Goal: Task Accomplishment & Management: Manage account settings

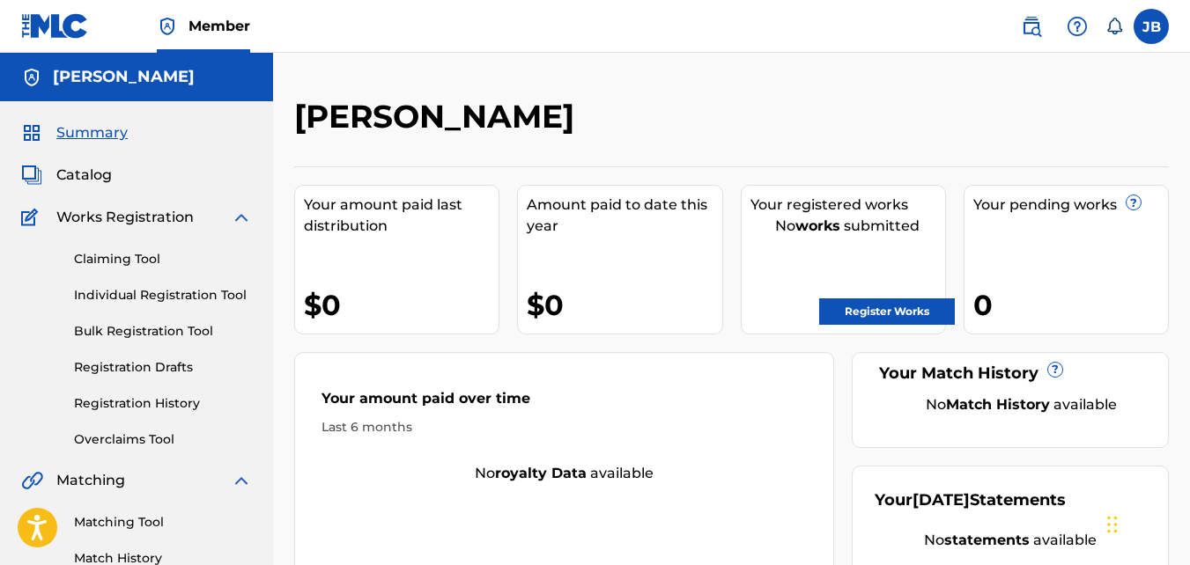
click at [1161, 39] on label at bounding box center [1150, 26] width 35 height 35
click at [1151, 26] on input "JB Jasir Brown jasirbrown32@gmail.com Notification Preferences Profile Log out" at bounding box center [1151, 26] width 0 height 0
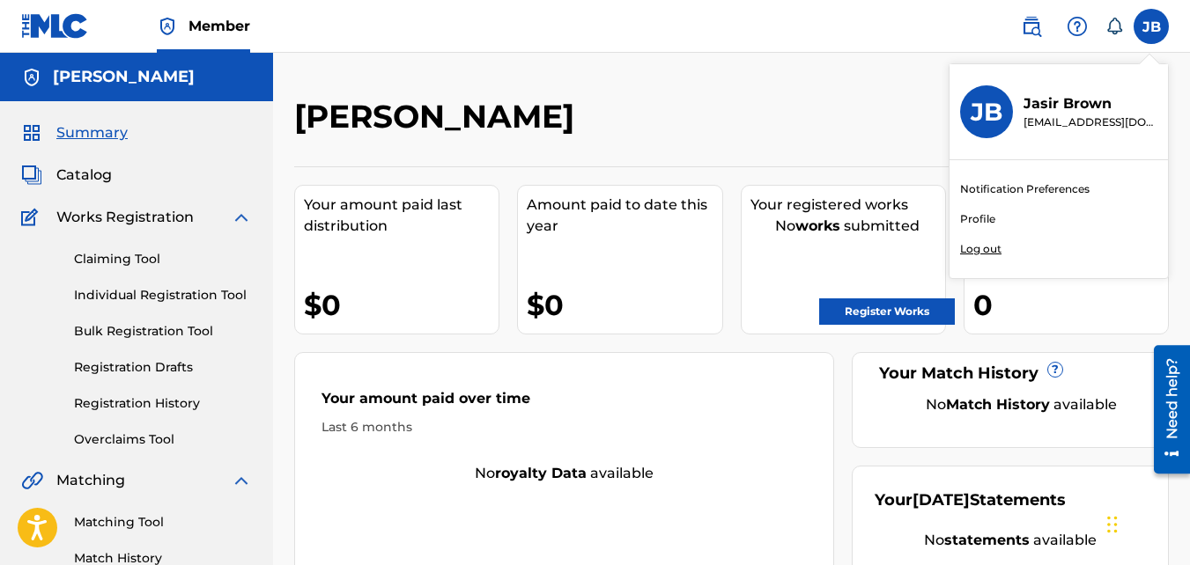
click at [995, 255] on p "Log out" at bounding box center [980, 249] width 41 height 16
click at [1151, 26] on input "JB Jasir Brown jasirbrown32@gmail.com Notification Preferences Profile Log out" at bounding box center [1151, 26] width 0 height 0
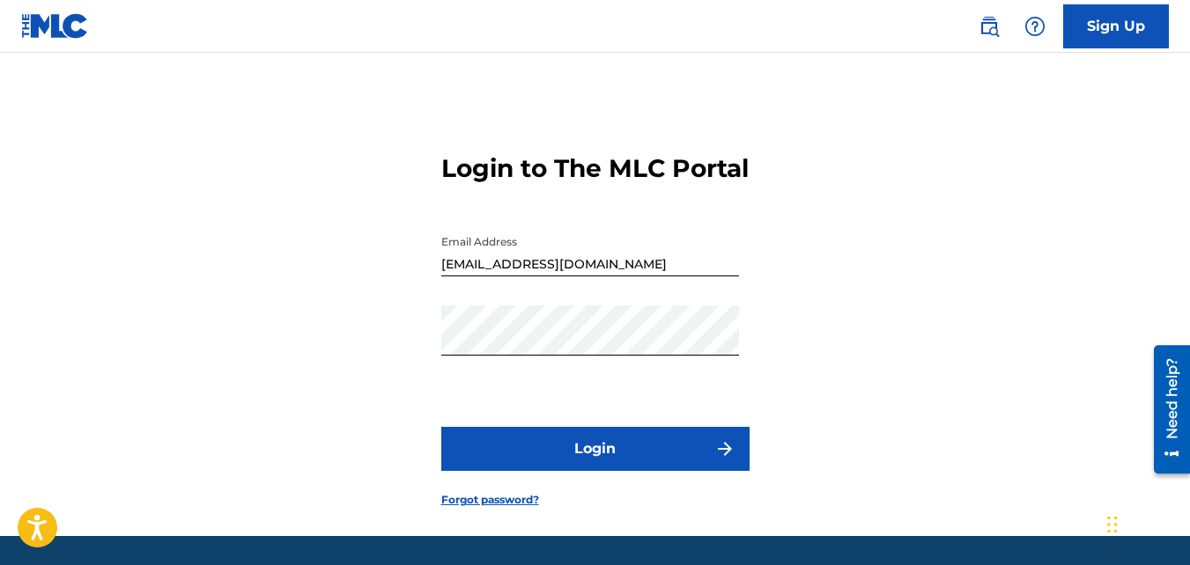
click at [569, 276] on input "[EMAIL_ADDRESS][DOMAIN_NAME]" at bounding box center [590, 251] width 298 height 50
type input "abdurhasan@gmail.com"
click at [535, 471] on button "Login" at bounding box center [595, 449] width 308 height 44
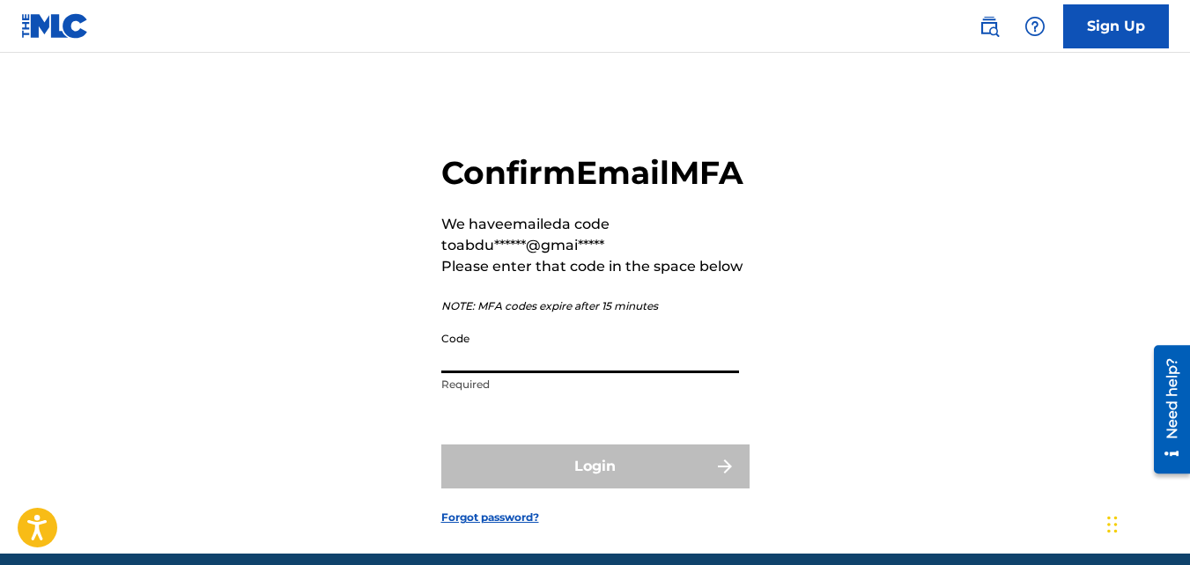
click at [549, 373] on input "Code" at bounding box center [590, 348] width 298 height 50
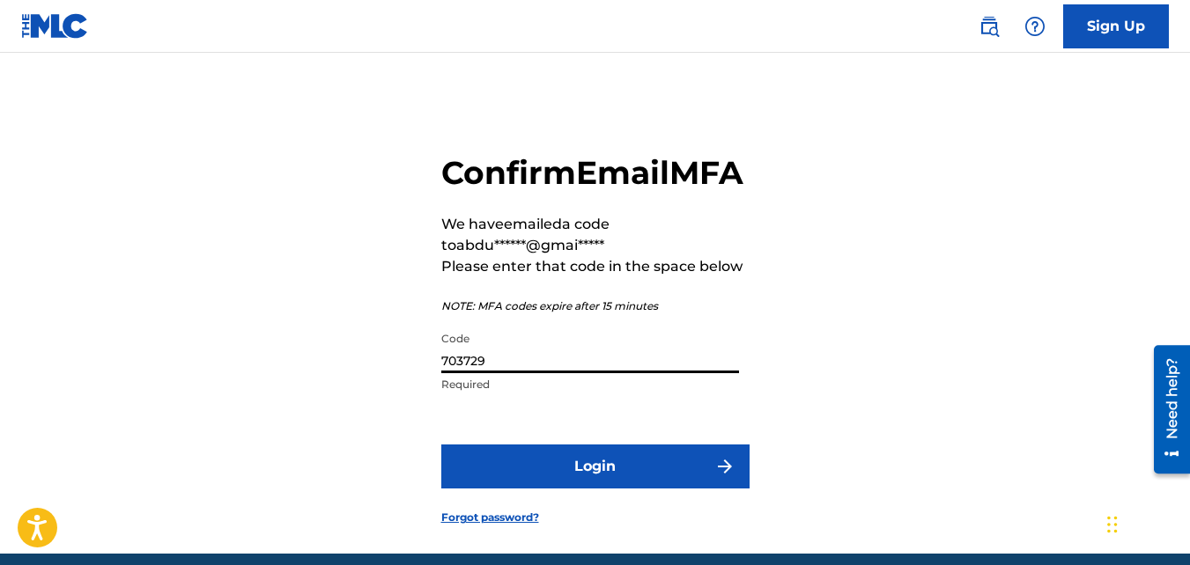
type input "703729"
click at [441, 445] on button "Login" at bounding box center [595, 467] width 308 height 44
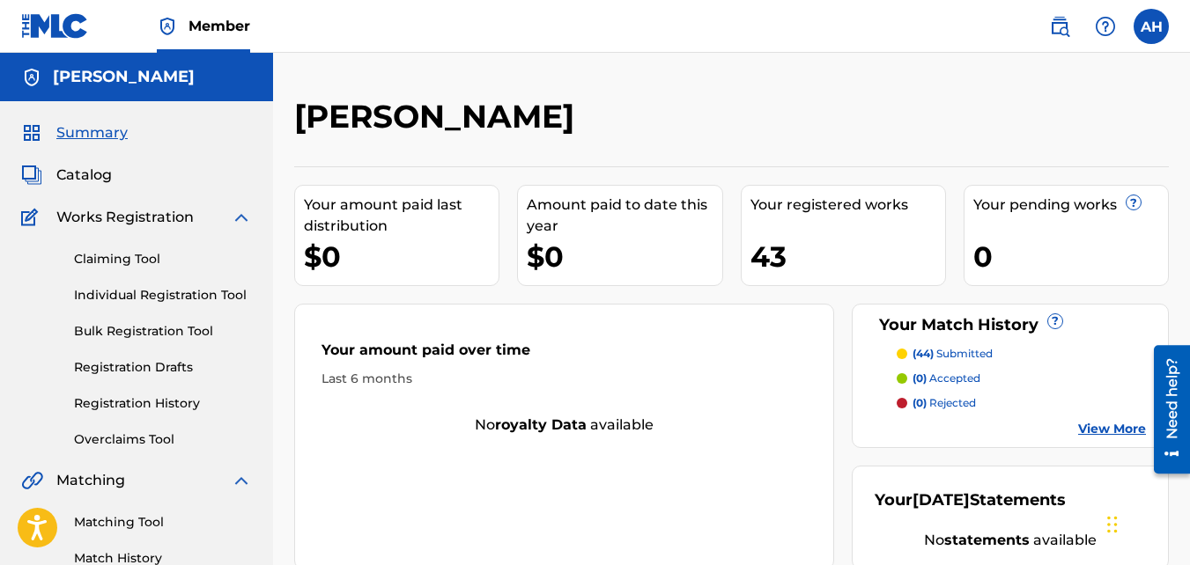
scroll to position [527, 0]
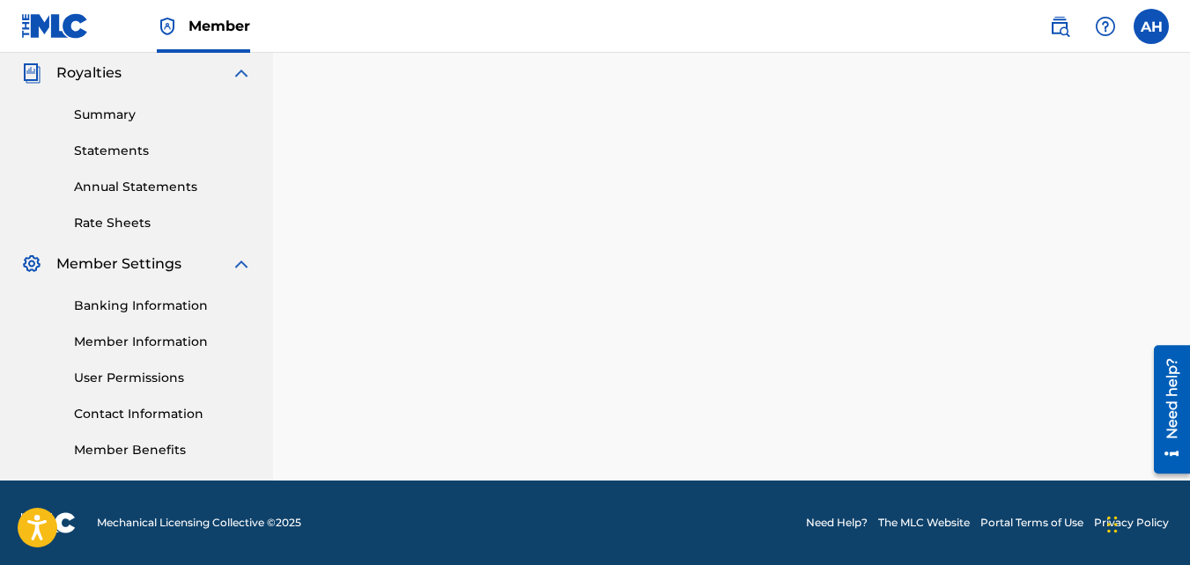
drag, startPoint x: 203, startPoint y: 76, endPoint x: 134, endPoint y: 95, distance: 71.4
drag, startPoint x: 134, startPoint y: 95, endPoint x: 503, endPoint y: 278, distance: 411.9
click at [1111, 292] on div "ABDUR HASAN Your amount paid last distribution $0 Amount paid to date this year…" at bounding box center [731, 25] width 917 height 911
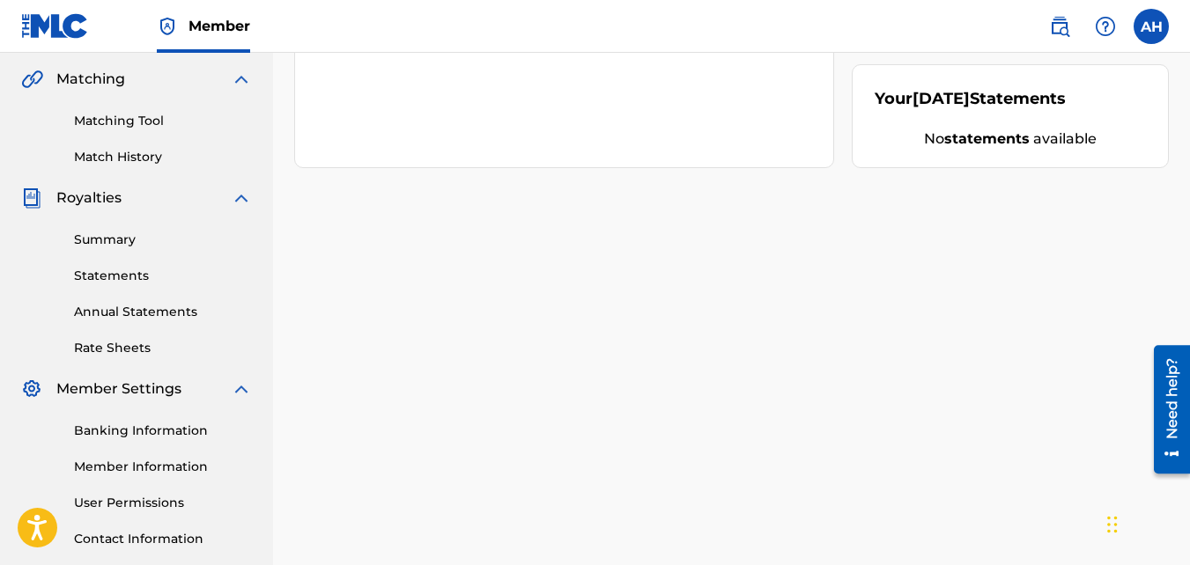
scroll to position [405, 0]
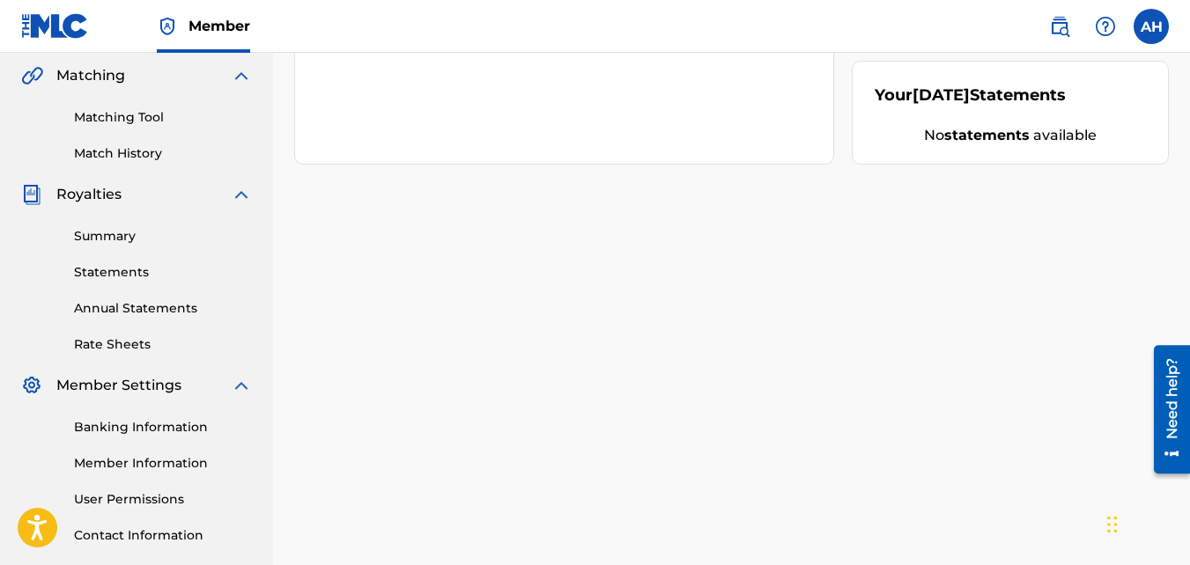
click at [186, 429] on link "Banking Information" at bounding box center [163, 427] width 178 height 18
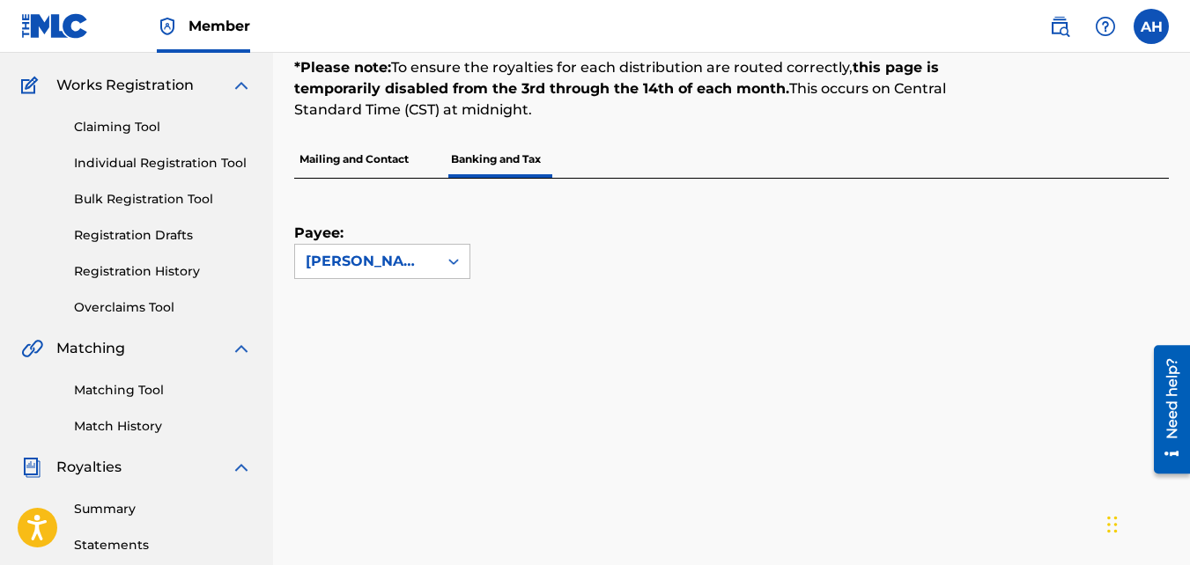
scroll to position [149, 0]
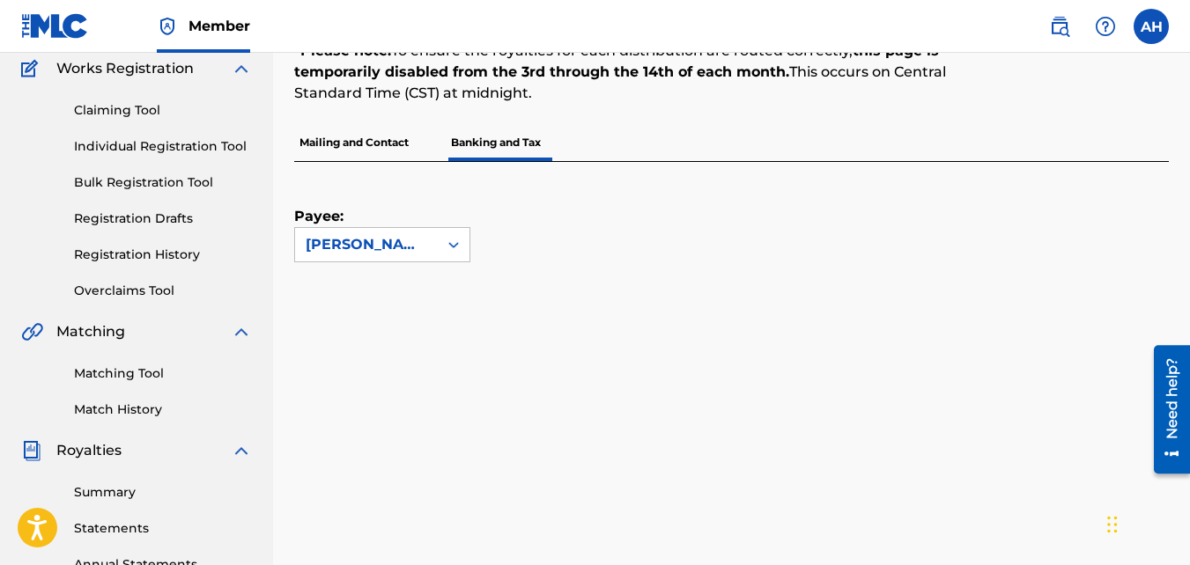
click at [391, 149] on p "Mailing and Contact" at bounding box center [354, 142] width 120 height 37
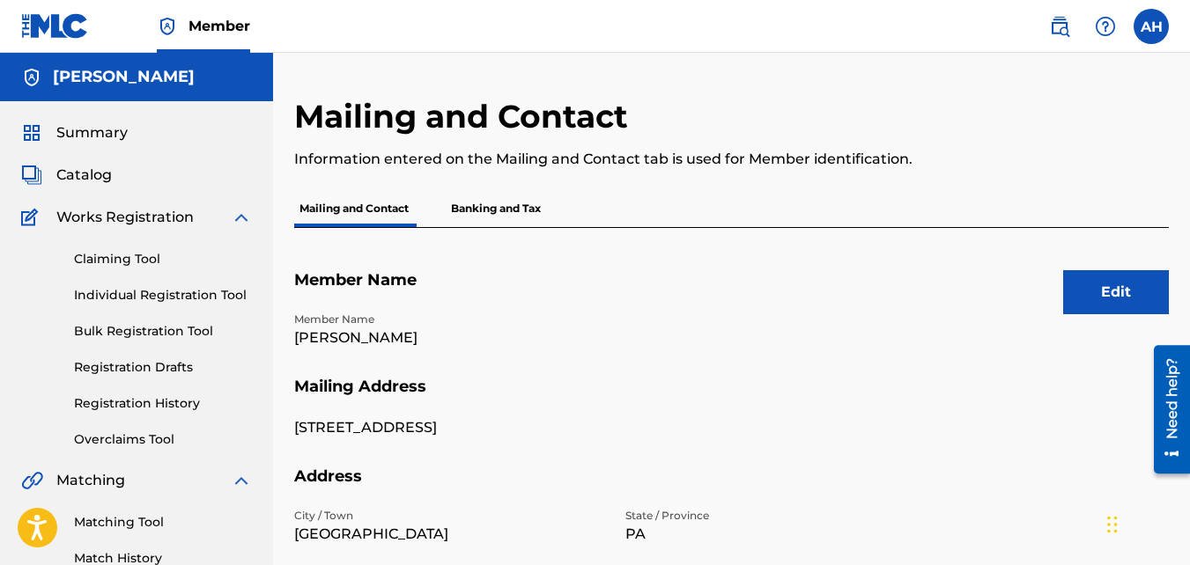
click at [391, 149] on p "Information entered on the Mailing and Contact tab is used for Member identific…" at bounding box center [631, 159] width 674 height 21
click at [492, 212] on p "Banking and Tax" at bounding box center [496, 208] width 100 height 37
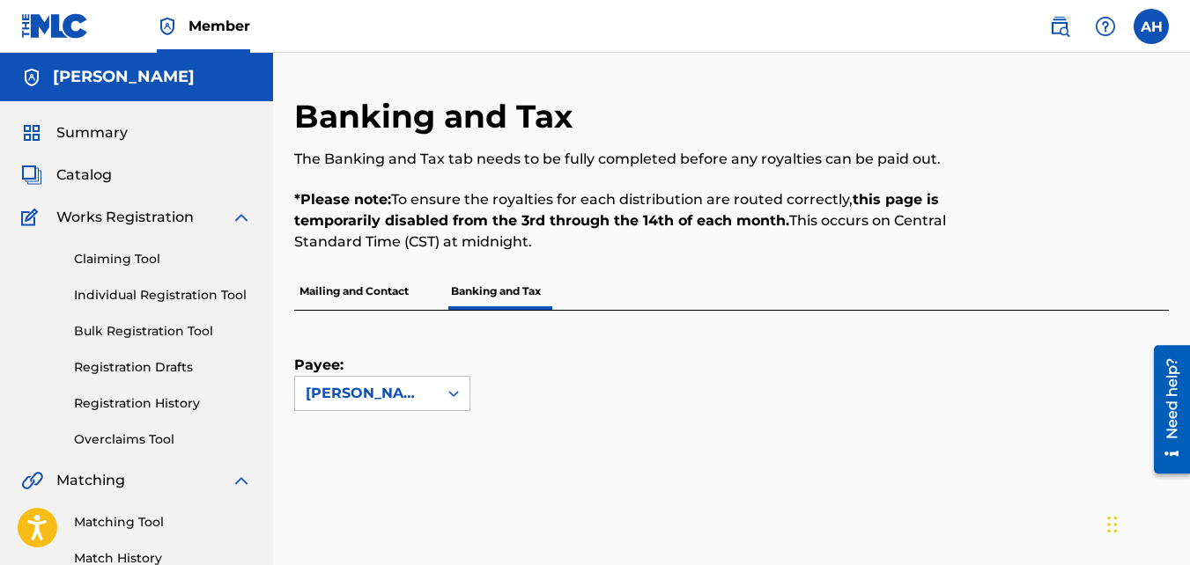
click at [407, 278] on p "Mailing and Contact" at bounding box center [354, 291] width 120 height 37
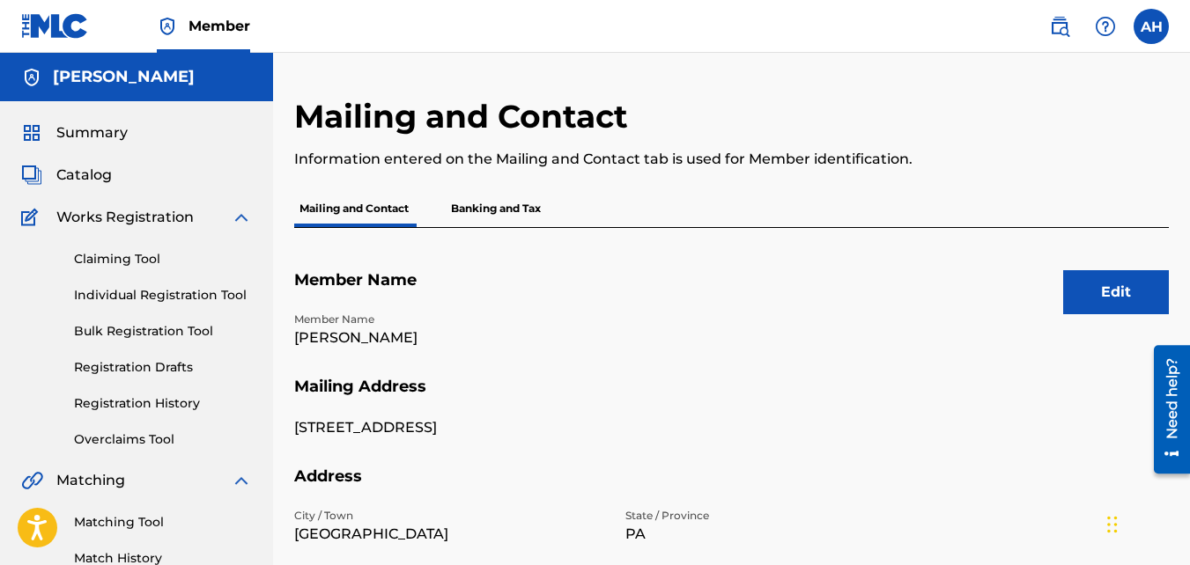
click at [168, 306] on div "Claiming Tool Individual Registration Tool Bulk Registration Tool Registration …" at bounding box center [136, 338] width 231 height 221
drag, startPoint x: 168, startPoint y: 306, endPoint x: 170, endPoint y: 284, distance: 22.1
click at [170, 284] on div "Claiming Tool Individual Registration Tool Bulk Registration Tool Registration …" at bounding box center [136, 338] width 231 height 221
click at [173, 290] on link "Individual Registration Tool" at bounding box center [163, 295] width 178 height 18
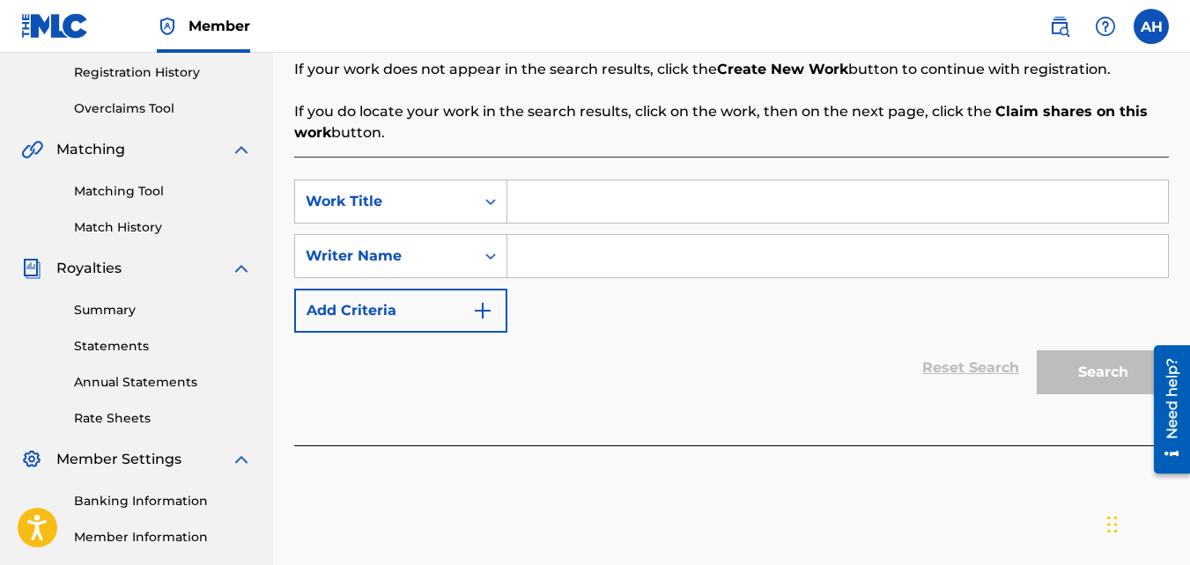
scroll to position [527, 0]
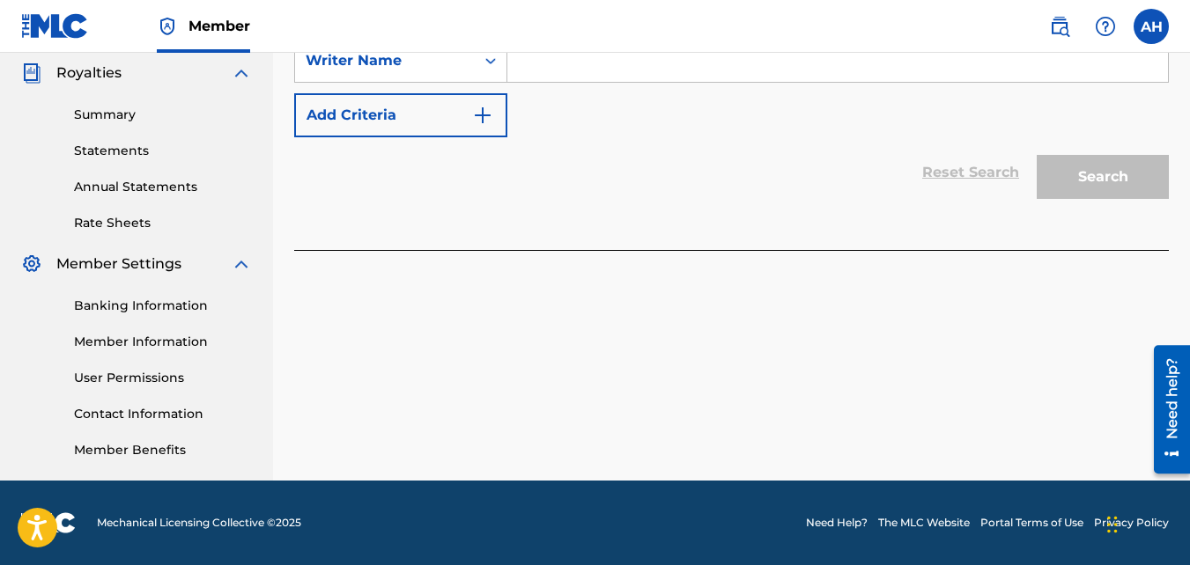
click at [112, 147] on link "Statements" at bounding box center [163, 151] width 178 height 18
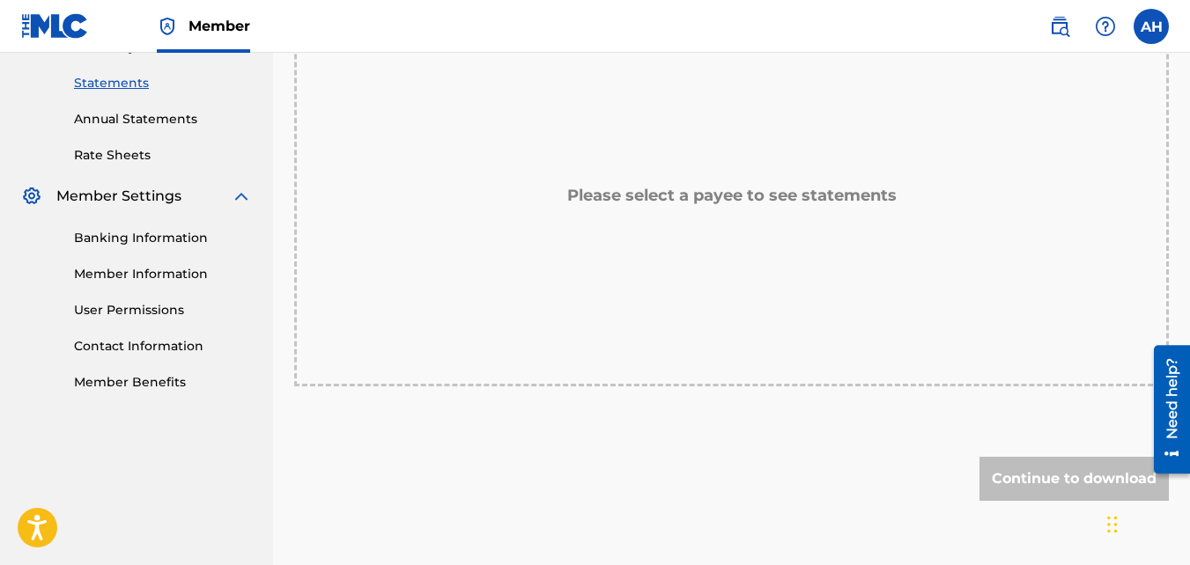
scroll to position [685, 0]
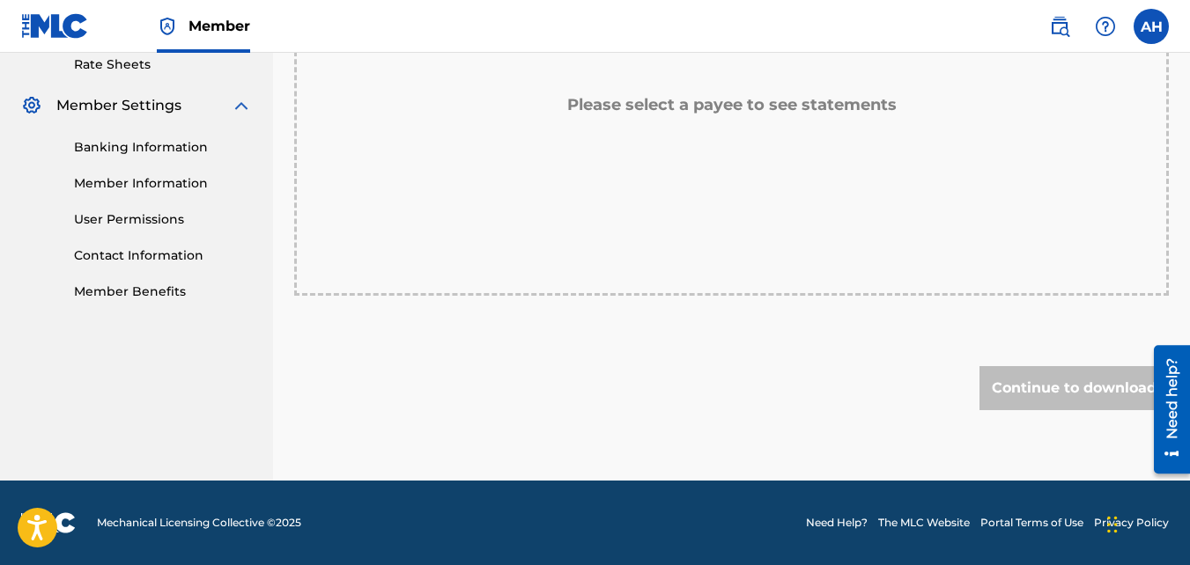
click at [144, 148] on link "Banking Information" at bounding box center [163, 147] width 178 height 18
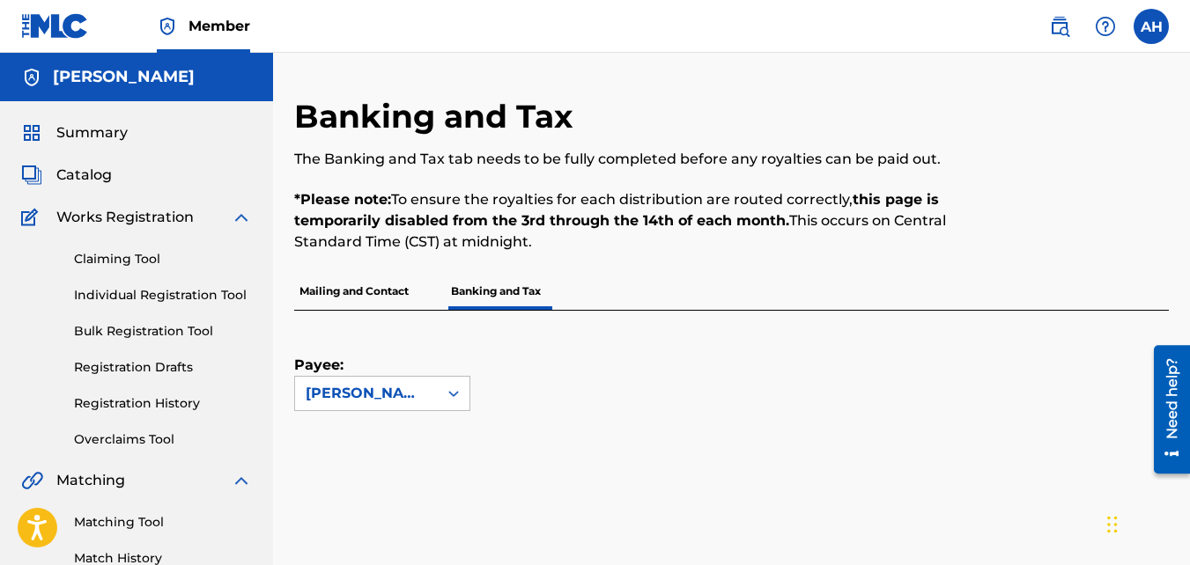
click at [102, 122] on span "Summary" at bounding box center [91, 132] width 71 height 21
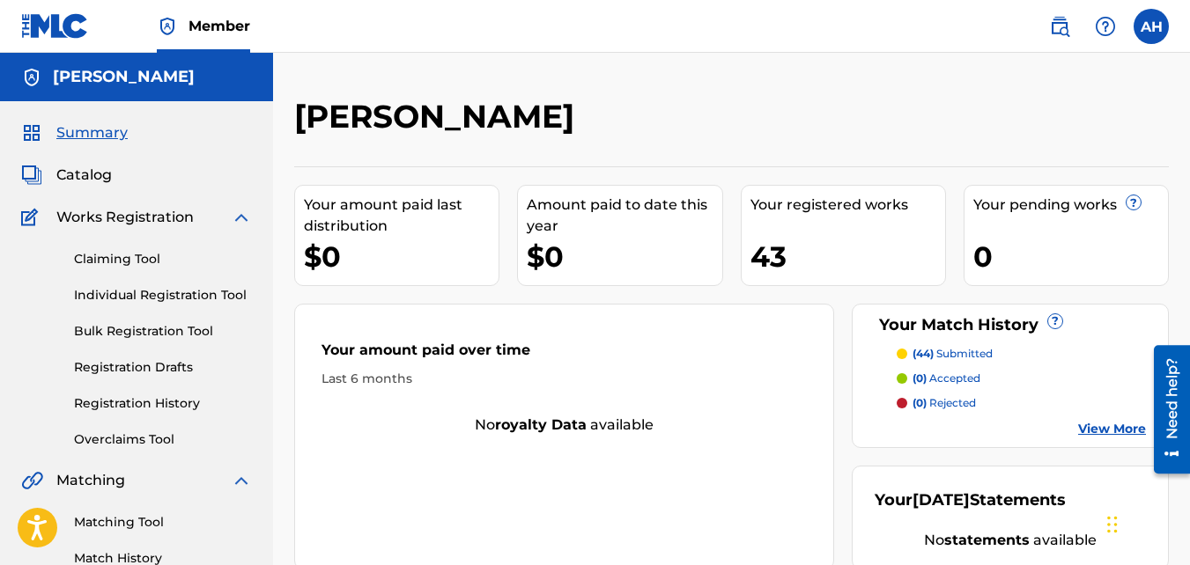
click at [97, 181] on span "Catalog" at bounding box center [83, 175] width 55 height 21
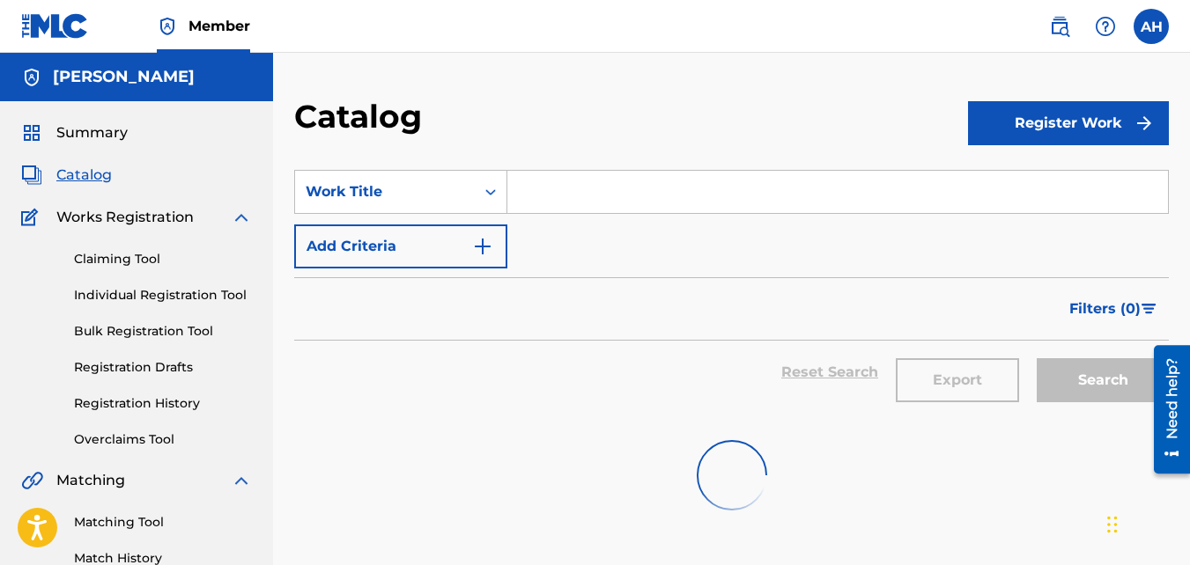
click at [97, 181] on span "Catalog" at bounding box center [83, 175] width 55 height 21
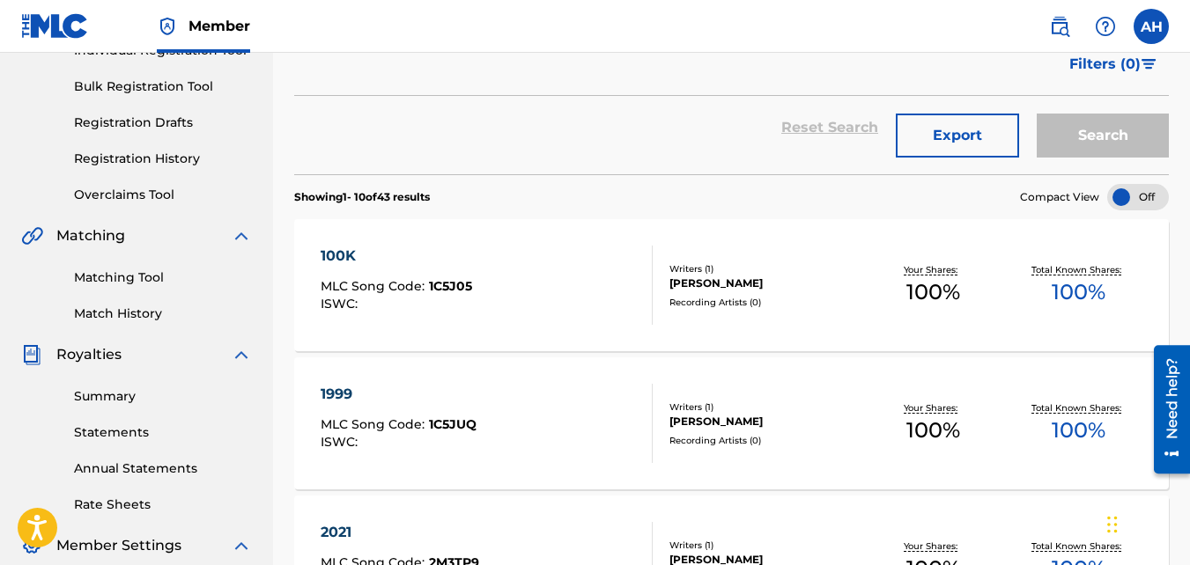
scroll to position [246, 0]
